Goal: Find specific page/section: Find specific page/section

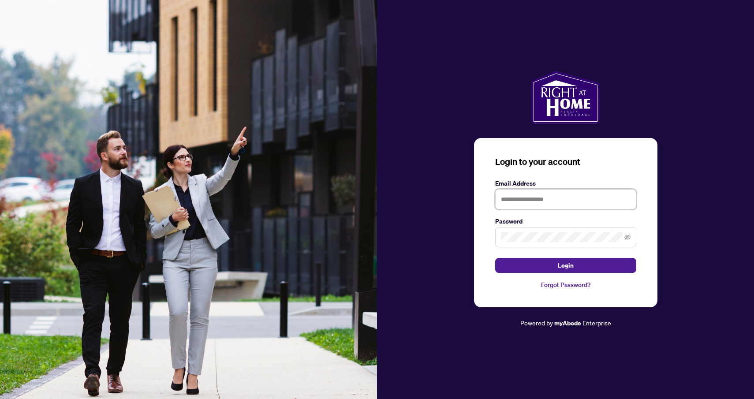
click at [519, 197] on input "text" at bounding box center [565, 199] width 141 height 20
click at [420, 197] on div "Login to your account Email Address Password Login Forgot Password? Powered by …" at bounding box center [565, 199] width 377 height 257
